Goal: Task Accomplishment & Management: Manage account settings

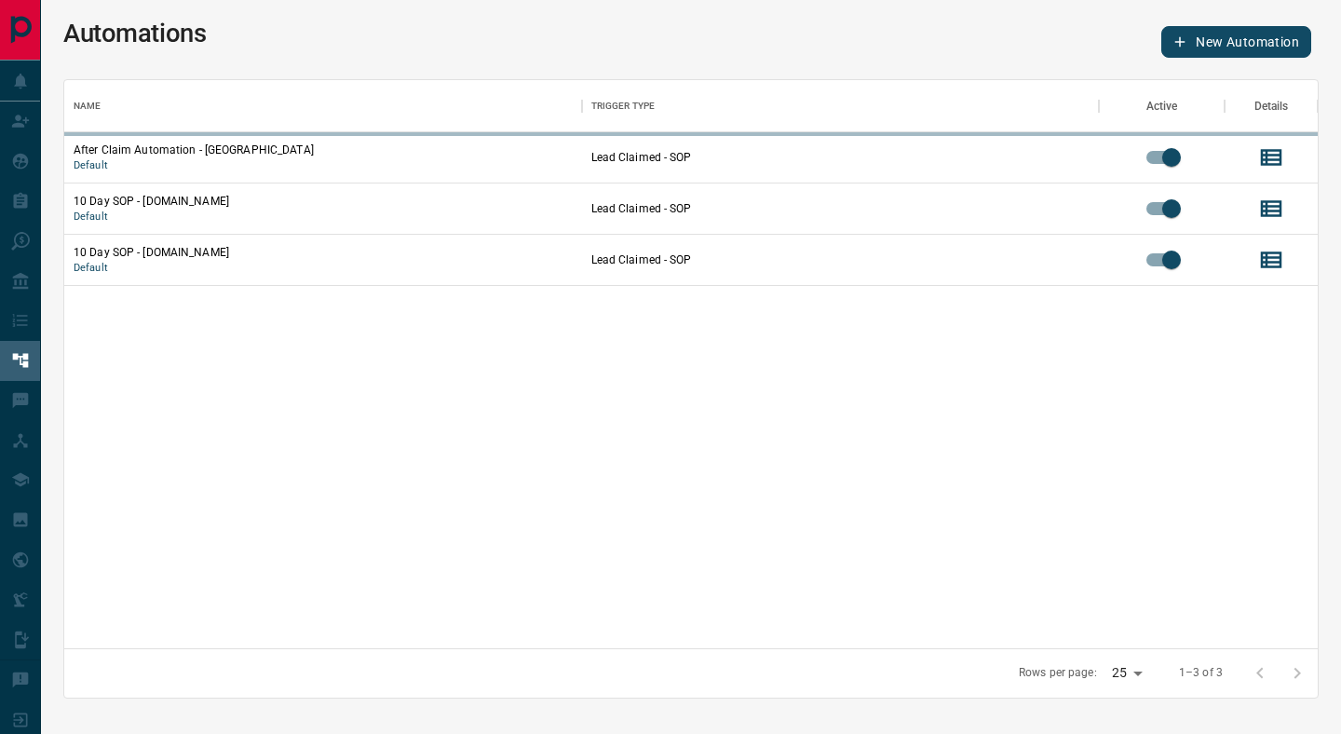
scroll to position [568, 1254]
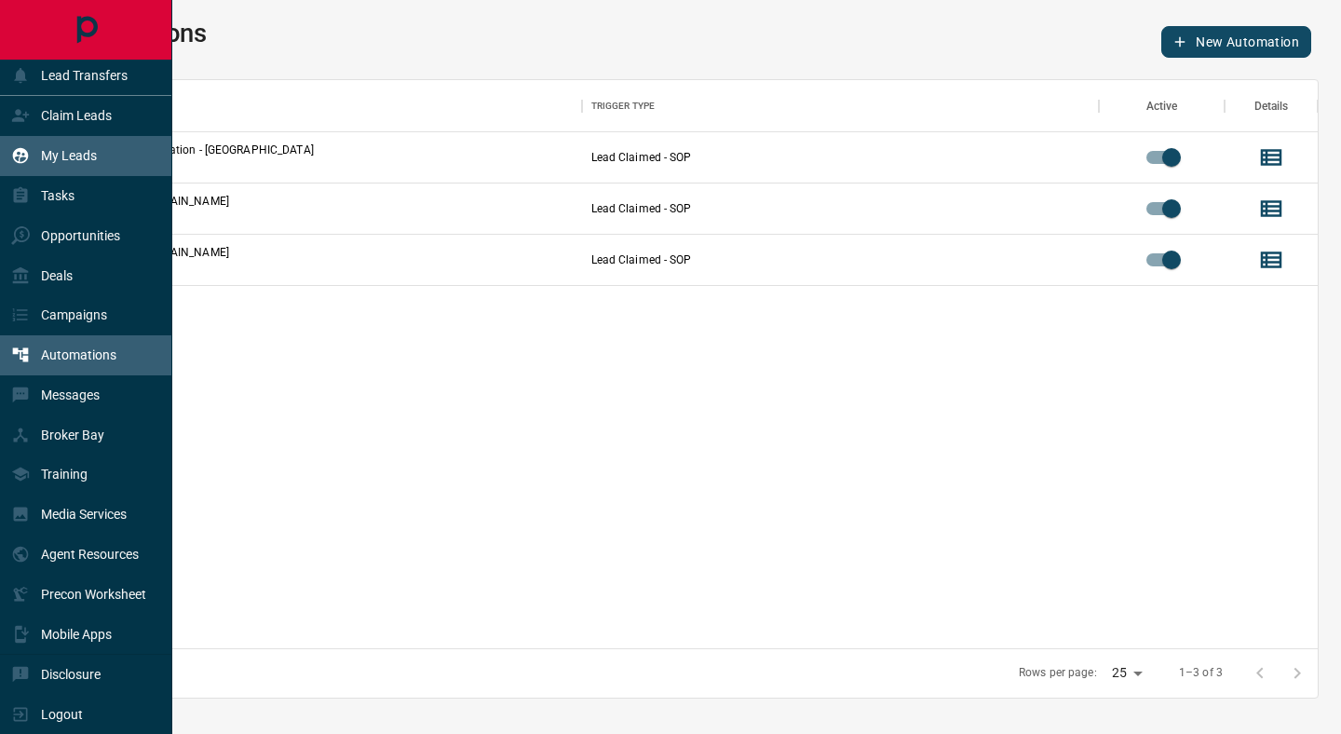
click at [75, 160] on p "My Leads" at bounding box center [69, 155] width 56 height 15
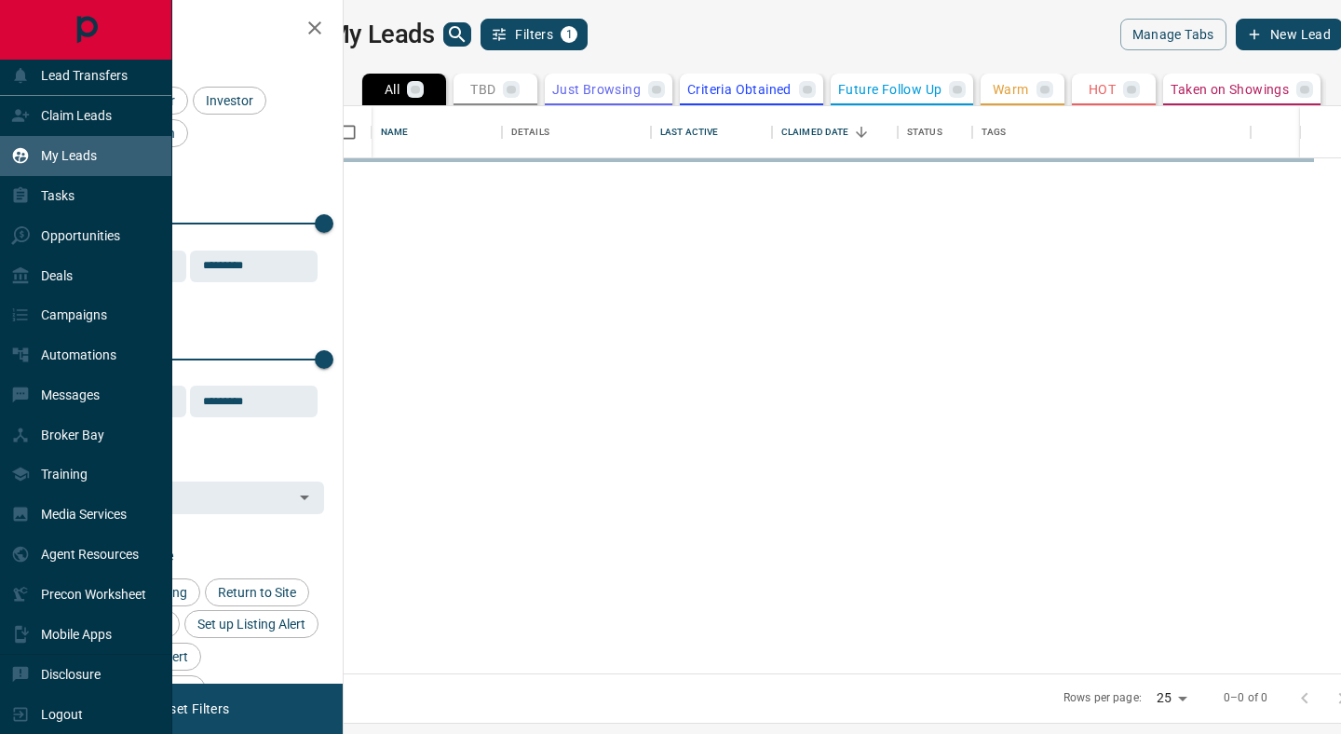
scroll to position [567, 989]
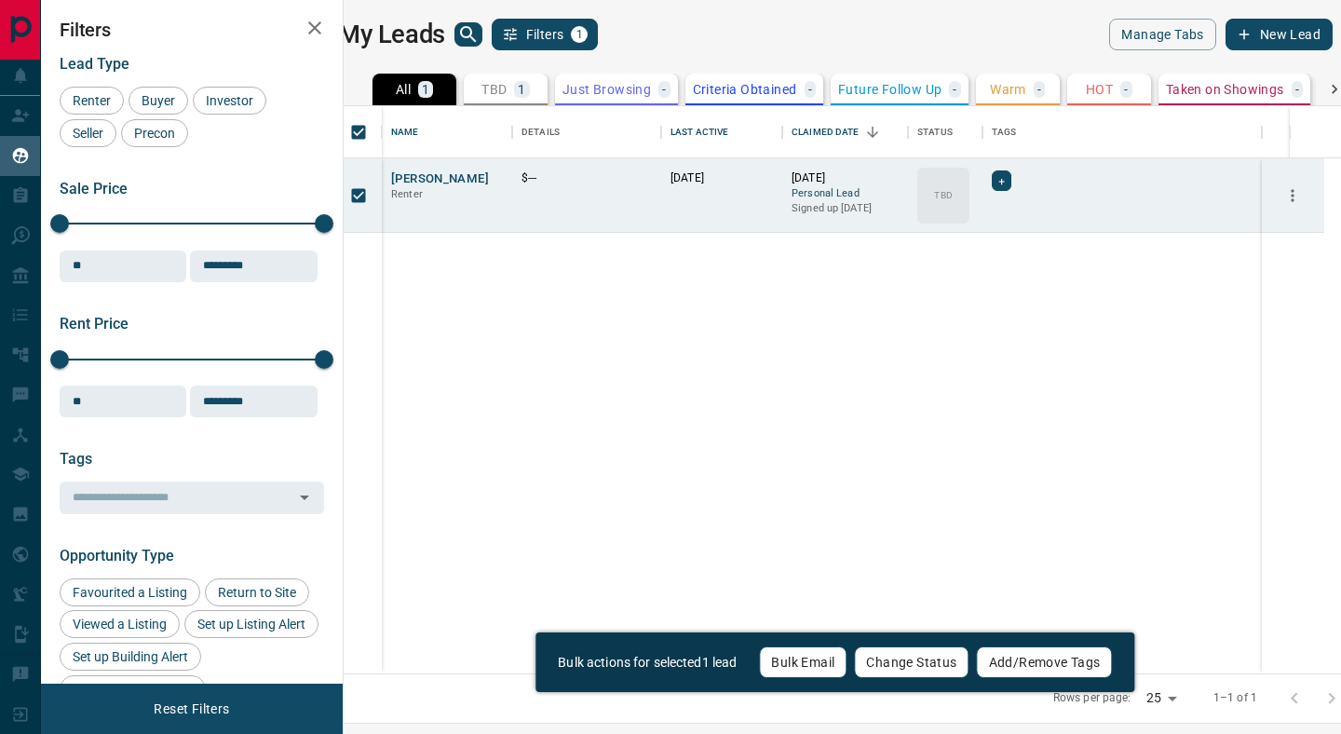
click at [1325, 92] on icon at bounding box center [1334, 89] width 19 height 19
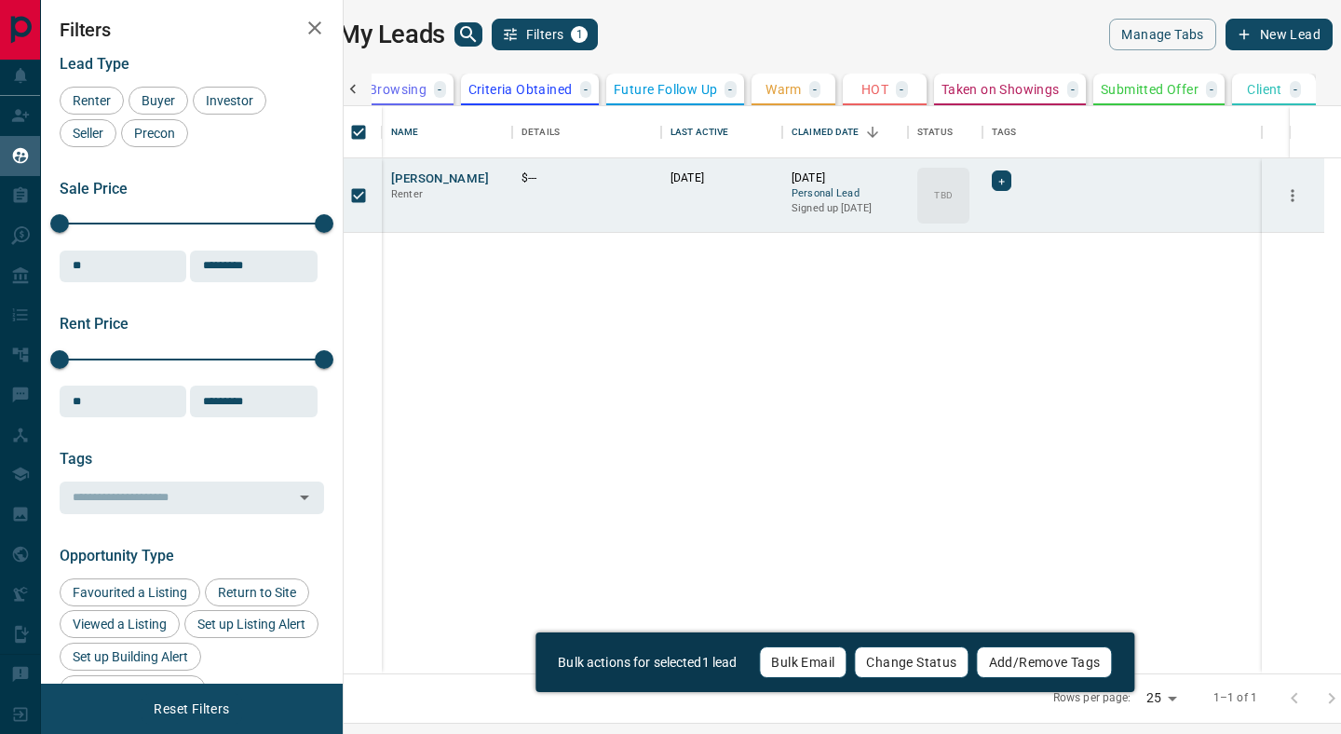
click at [1259, 91] on p "Client" at bounding box center [1264, 89] width 34 height 13
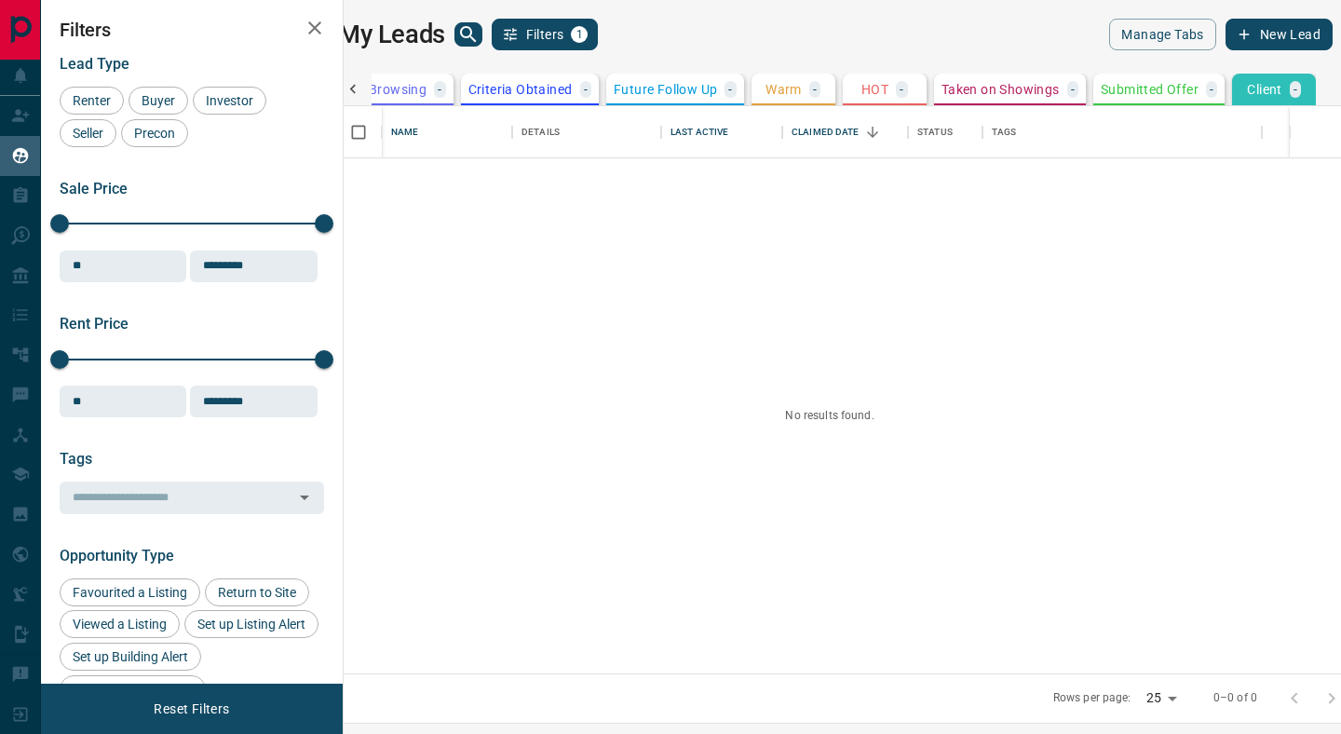
click at [1259, 91] on p "Client" at bounding box center [1264, 89] width 34 height 13
click at [362, 92] on icon at bounding box center [353, 89] width 19 height 19
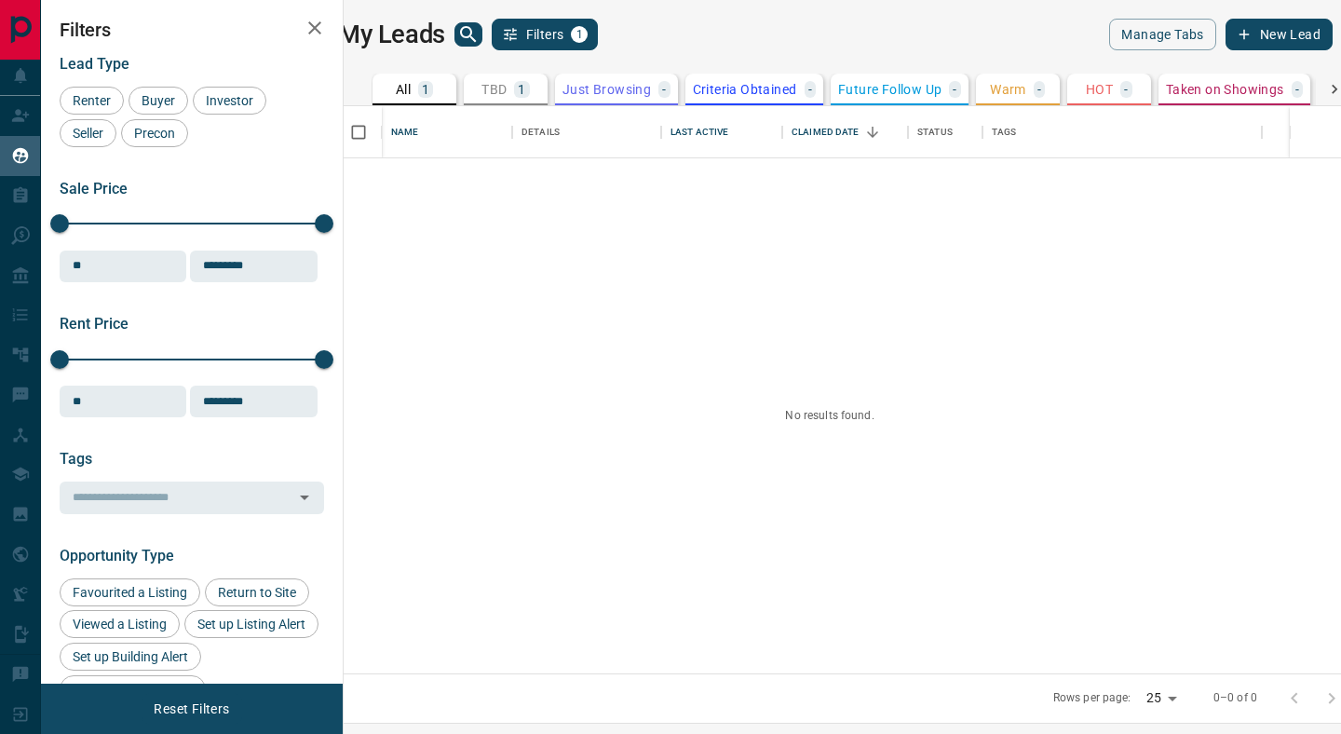
click at [432, 88] on div "1" at bounding box center [425, 89] width 15 height 17
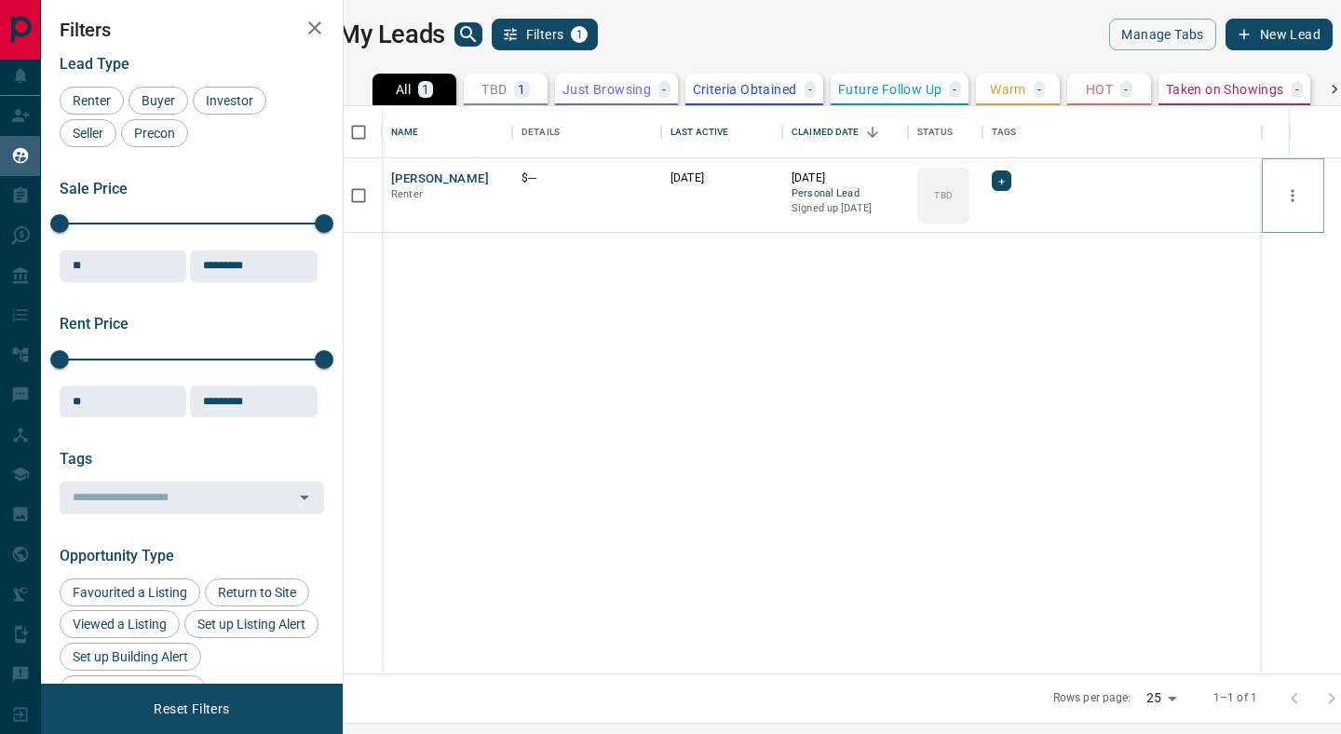
click at [1295, 194] on icon "more" at bounding box center [1293, 195] width 3 height 12
click at [1066, 293] on div "[PERSON_NAME] Renter $--- [DATE] [DATE] Personal Lead Signed up [DATE] TBD +" at bounding box center [829, 415] width 989 height 515
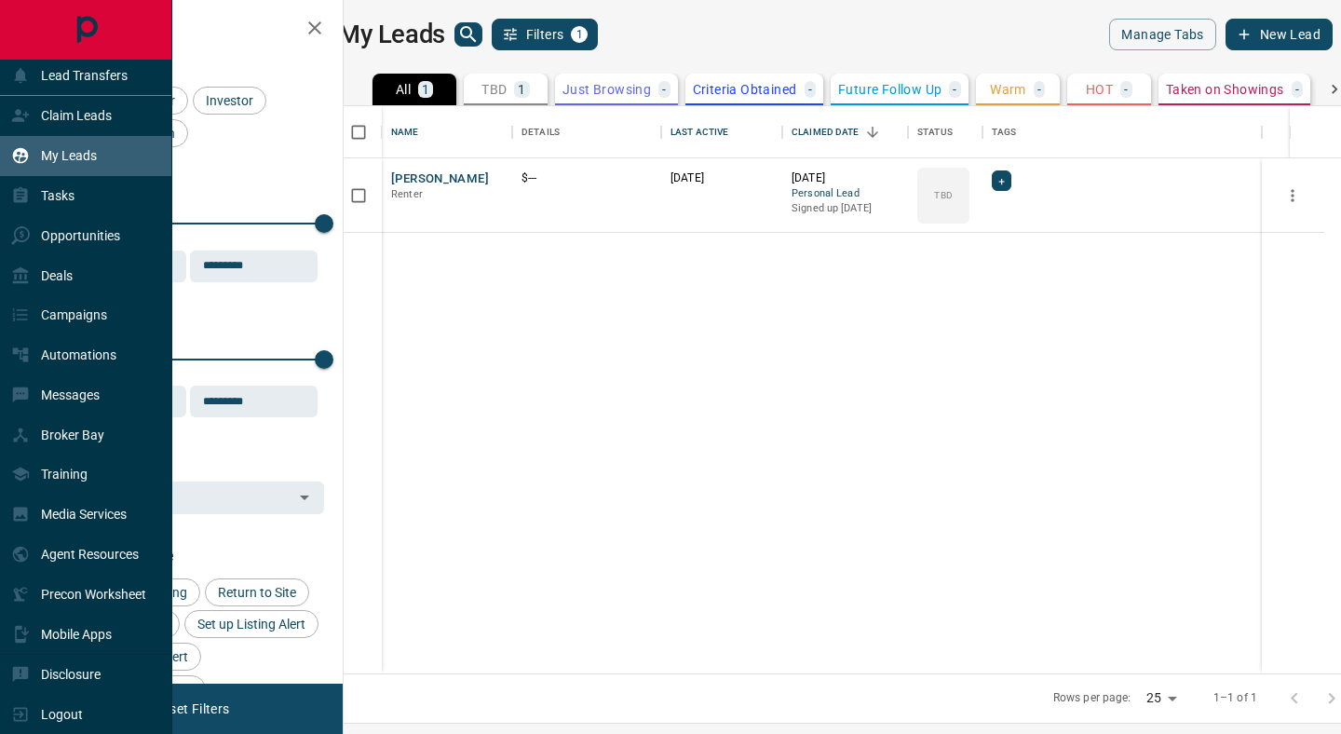
click at [88, 36] on icon "Main Page" at bounding box center [86, 30] width 42 height 42
